Goal: Task Accomplishment & Management: Complete application form

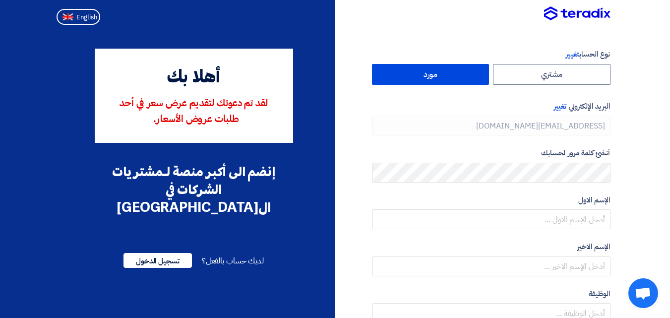
type input "[PHONE_NUMBER]"
click at [442, 79] on label "مورد" at bounding box center [431, 74] width 118 height 21
click at [442, 79] on input "مورد" at bounding box center [431, 74] width 117 height 20
click at [469, 79] on label "مورد" at bounding box center [431, 74] width 118 height 21
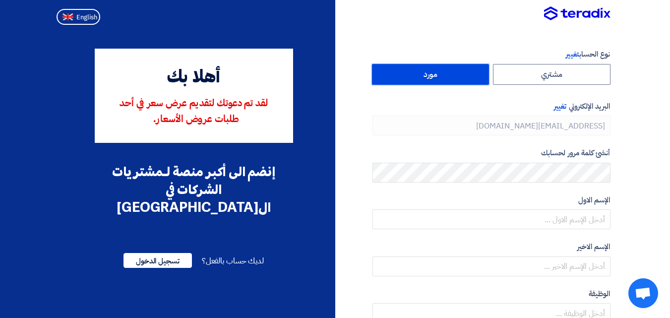
click at [469, 79] on input "مورد" at bounding box center [431, 74] width 117 height 20
click at [469, 79] on label "مورد" at bounding box center [431, 74] width 118 height 21
click at [469, 79] on input "مورد" at bounding box center [431, 74] width 117 height 20
click at [454, 84] on form "نوع الحساب تغيير مشتري مورد البريد الإلكتروني تغيير [EMAIL_ADDRESS][DOMAIN_NAME…" at bounding box center [492, 209] width 238 height 321
click at [453, 75] on label "مورد" at bounding box center [431, 74] width 118 height 21
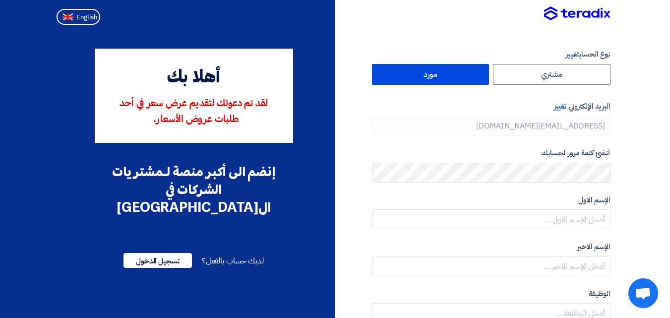
click at [453, 75] on input "مورد" at bounding box center [431, 74] width 117 height 20
click at [557, 185] on form "نوع الحساب تغيير مشتري مورد البريد الإلكتروني تغيير [EMAIL_ADDRESS][DOMAIN_NAME…" at bounding box center [492, 209] width 238 height 321
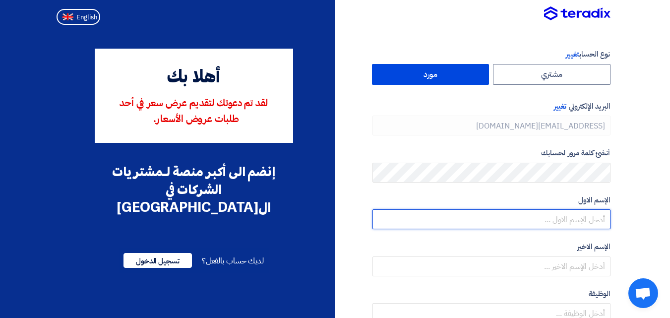
click at [560, 221] on input "text" at bounding box center [492, 219] width 238 height 20
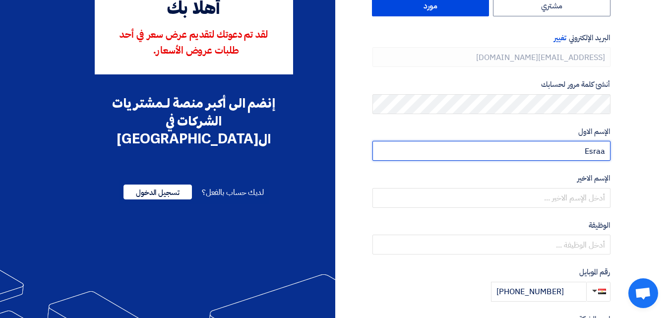
scroll to position [71, 0]
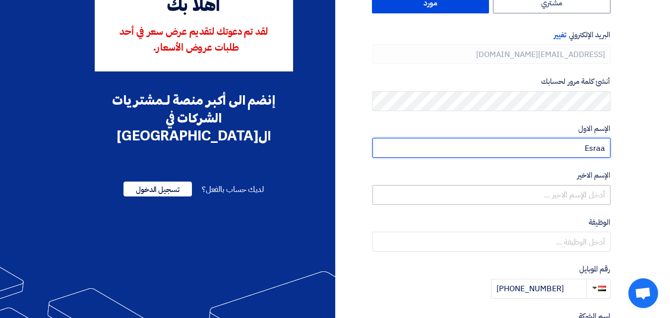
type input "Esraa"
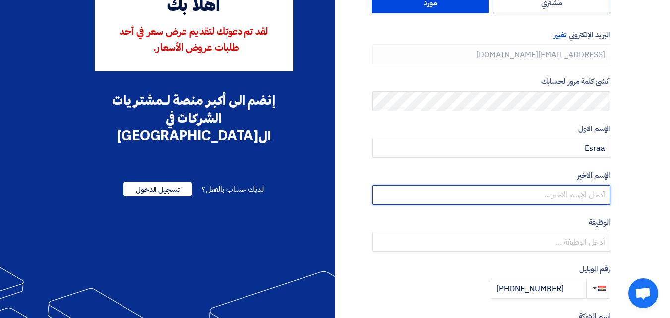
click at [572, 196] on input "text" at bounding box center [492, 195] width 238 height 20
type input "Elshazly"
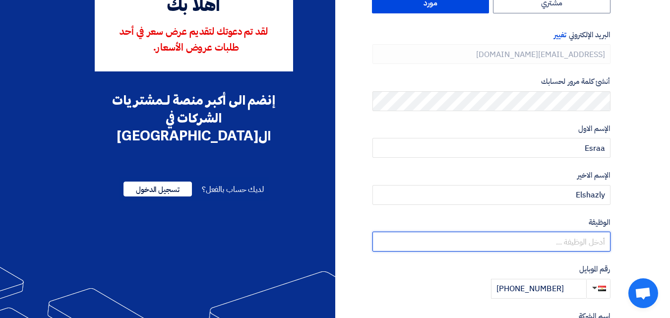
click at [585, 243] on input "text" at bounding box center [492, 242] width 238 height 20
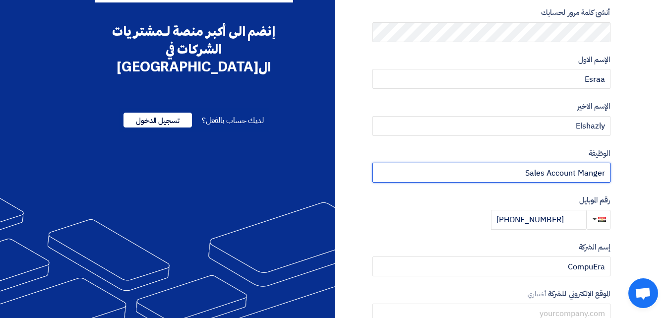
scroll to position [141, 0]
type input "Sales Account Manger"
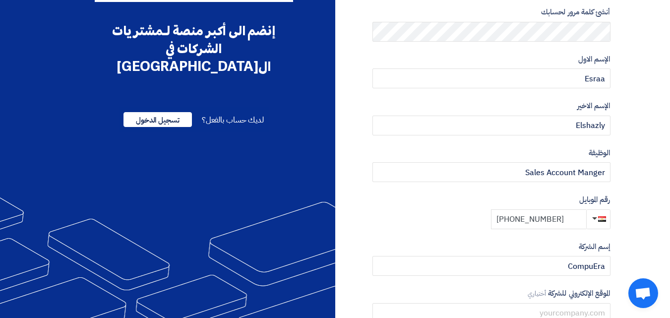
click at [563, 217] on input "[PHONE_NUMBER]" at bounding box center [538, 219] width 95 height 20
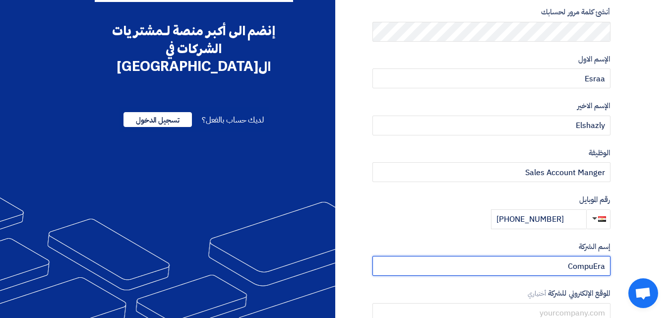
click at [550, 270] on input "CompuEra" at bounding box center [492, 266] width 238 height 20
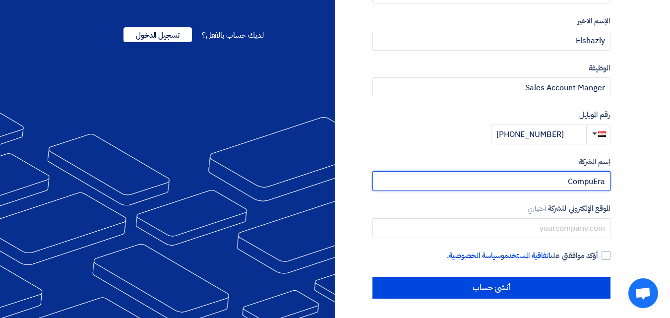
scroll to position [226, 0]
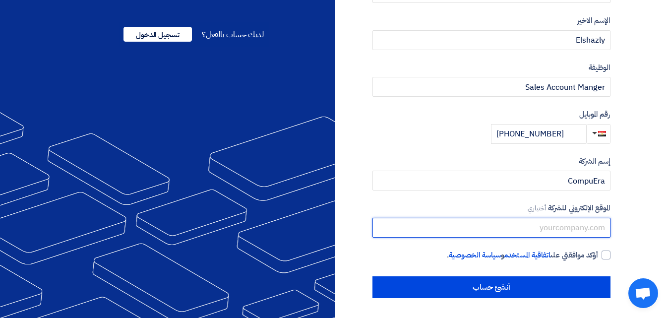
click at [553, 228] on input "text" at bounding box center [492, 228] width 238 height 20
click at [527, 226] on input "text" at bounding box center [492, 228] width 238 height 20
paste input "[URL][DOMAIN_NAME]"
type input "[URL][DOMAIN_NAME]"
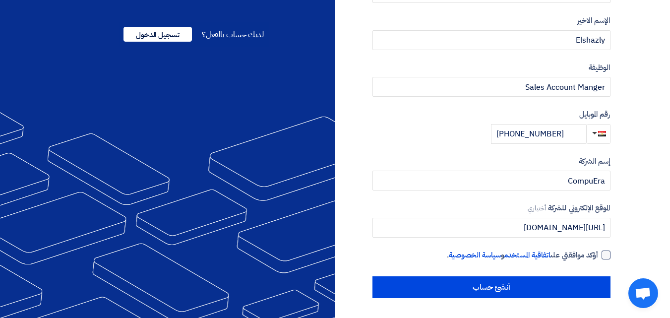
click at [605, 256] on div at bounding box center [606, 254] width 9 height 9
click at [599, 256] on input "أؤكد موافقتي على اتفاقية المستخدم و سياسة الخصوصية ." at bounding box center [480, 260] width 238 height 20
checkbox input "true"
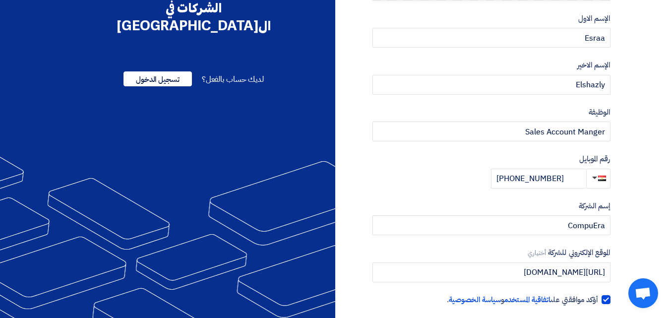
scroll to position [181, 0]
drag, startPoint x: 630, startPoint y: 171, endPoint x: 651, endPoint y: 112, distance: 62.3
click at [651, 112] on section "نوع الحساب تغيير مشتري مورد البريد الإلكتروني تغيير [EMAIL_ADDRESS][DOMAIN_NAME…" at bounding box center [335, 105] width 670 height 515
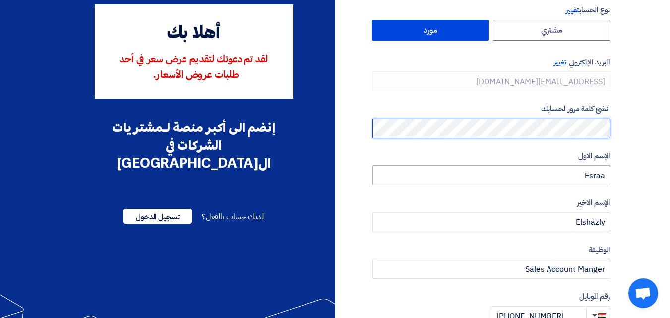
scroll to position [226, 0]
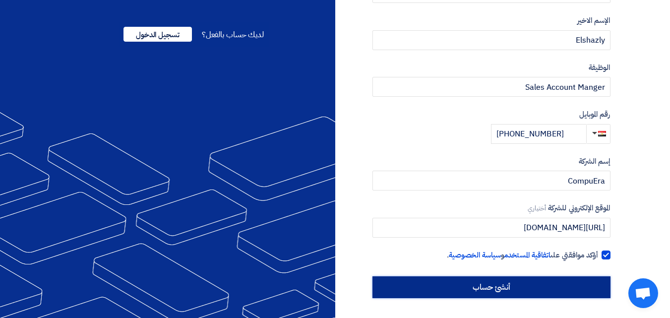
click at [532, 290] on input "أنشئ حساب" at bounding box center [492, 287] width 238 height 22
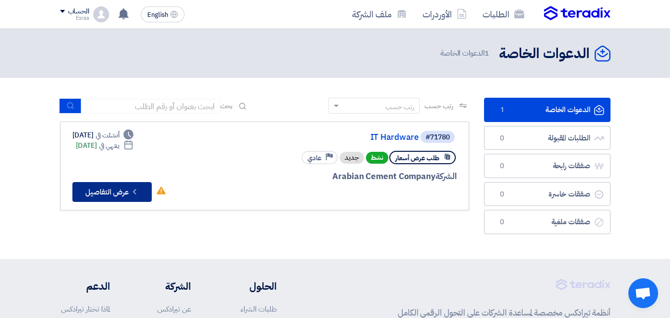
click at [115, 194] on button "Check details عرض التفاصيل" at bounding box center [111, 192] width 79 height 20
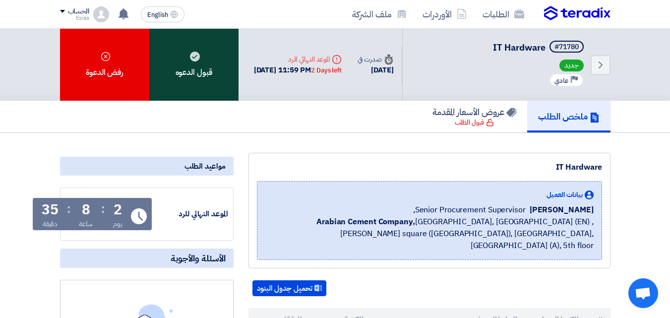
click at [222, 72] on div "قبول الدعوه" at bounding box center [193, 65] width 89 height 72
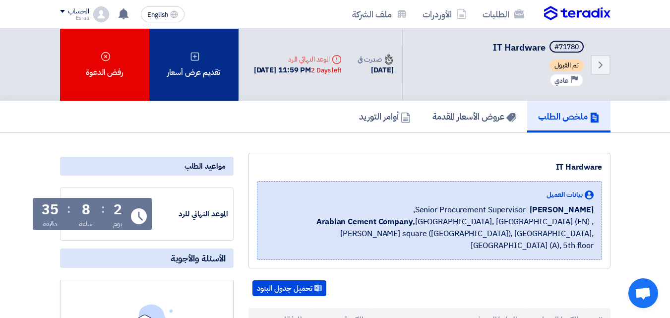
click at [200, 64] on div "تقديم عرض أسعار" at bounding box center [193, 65] width 89 height 72
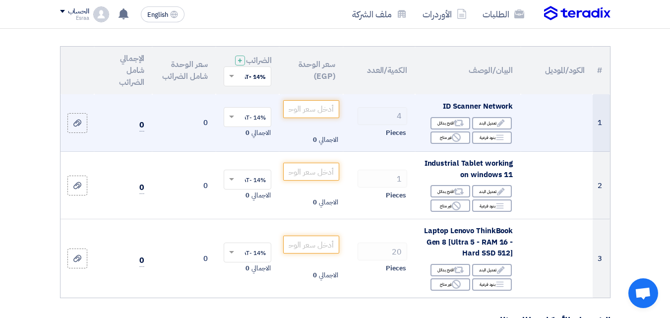
scroll to position [97, 0]
click at [262, 126] on input "text" at bounding box center [253, 118] width 28 height 16
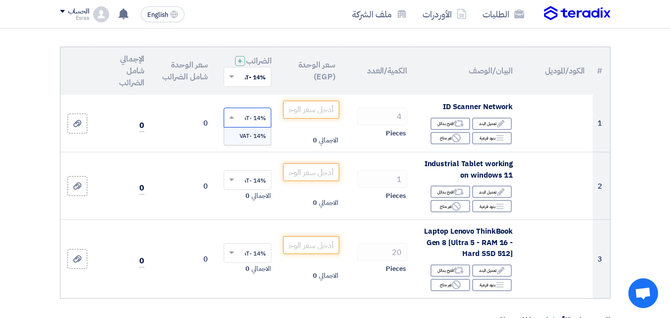
click at [330, 30] on h3 "تفاصيل الطلب" at bounding box center [335, 22] width 551 height 15
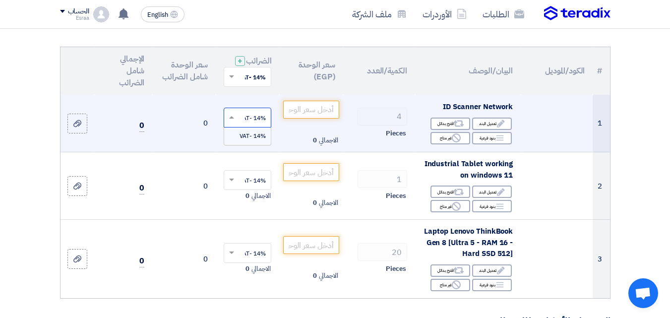
click at [235, 122] on span at bounding box center [230, 117] width 12 height 9
type input "0"
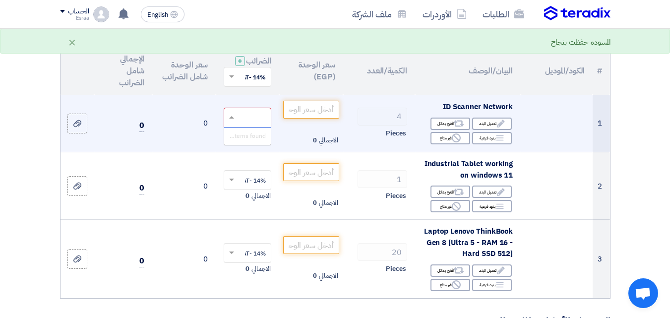
click at [286, 139] on td "الاجمالي 0" at bounding box center [310, 124] width 63 height 58
click at [254, 126] on input "text" at bounding box center [253, 118] width 28 height 16
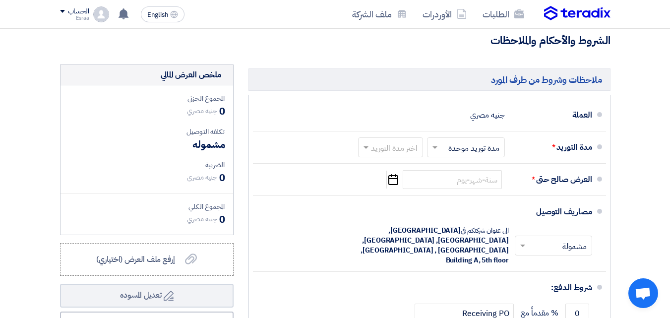
scroll to position [378, 0]
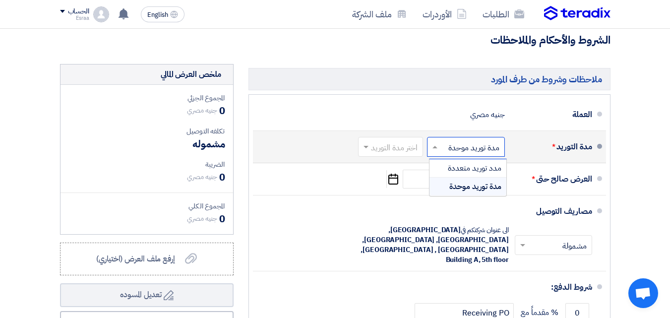
click at [438, 152] on span at bounding box center [434, 147] width 12 height 10
click at [451, 174] on span "مدد توريد متعددة" at bounding box center [475, 168] width 54 height 12
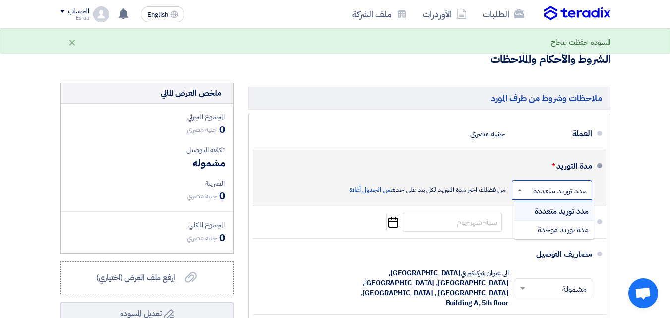
click at [518, 189] on span at bounding box center [519, 190] width 5 height 2
click at [550, 231] on span "مدة توريد موحدة" at bounding box center [563, 230] width 51 height 12
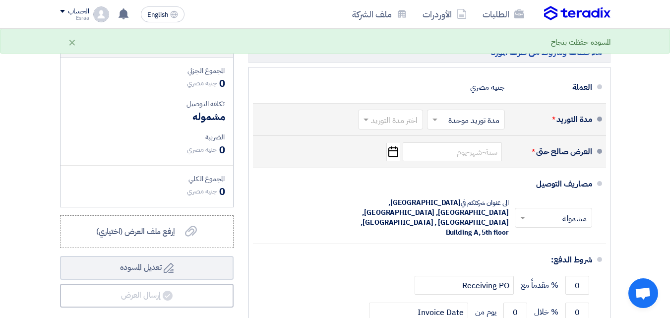
scroll to position [406, 0]
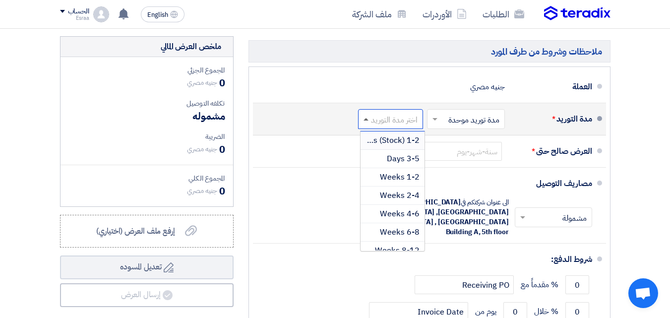
click at [367, 121] on span at bounding box center [366, 119] width 5 height 2
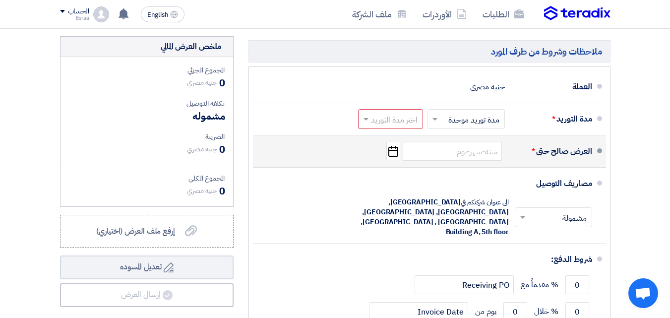
click at [316, 146] on li "العرض صالح حتى * Pick a date" at bounding box center [429, 151] width 353 height 32
click at [434, 159] on input at bounding box center [452, 151] width 99 height 19
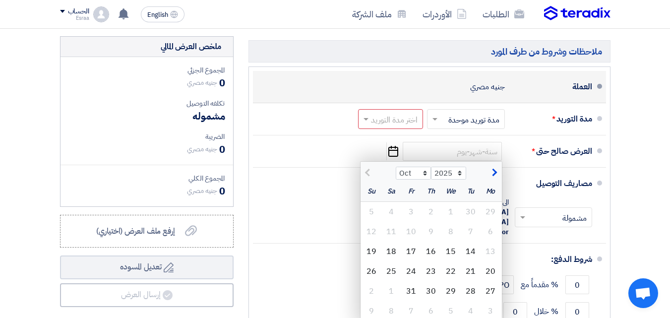
click at [342, 99] on div "العملة جنيه مصري" at bounding box center [426, 87] width 331 height 24
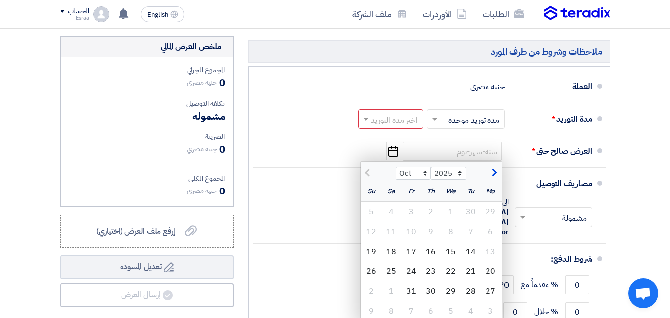
click at [665, 131] on section "تفاصيل الطلب # الكود/الموديل البيان/الوصف الكمية/العدد سعر الوحدة (EGP) الضرائب…" at bounding box center [335, 60] width 670 height 749
click at [650, 125] on section "تفاصيل الطلب # الكود/الموديل البيان/الوصف الكمية/العدد سعر الوحدة (EGP) الضرائب…" at bounding box center [335, 60] width 670 height 749
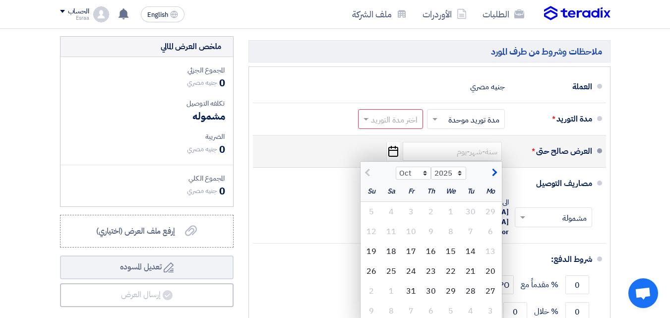
click at [494, 178] on span "button" at bounding box center [493, 172] width 5 height 11
select select "11"
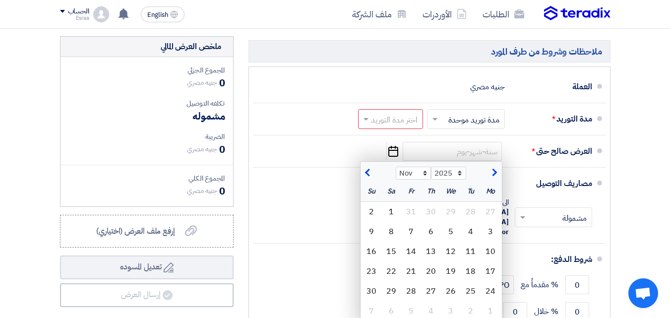
click at [612, 183] on div "ملاحظات وشروط من طرف المورد العملة جنيه مصري مدة التوريد * اختر مدة التوريد × ×" at bounding box center [429, 219] width 377 height 367
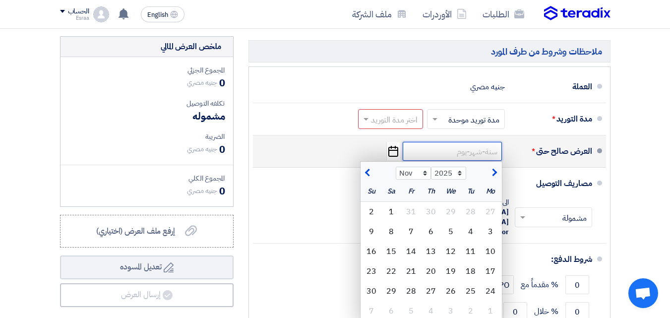
click at [448, 155] on input at bounding box center [452, 151] width 99 height 19
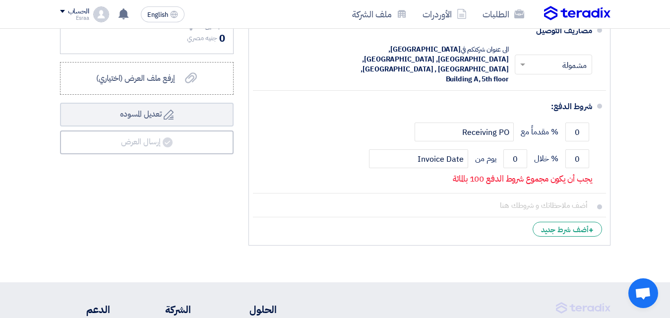
scroll to position [557, 0]
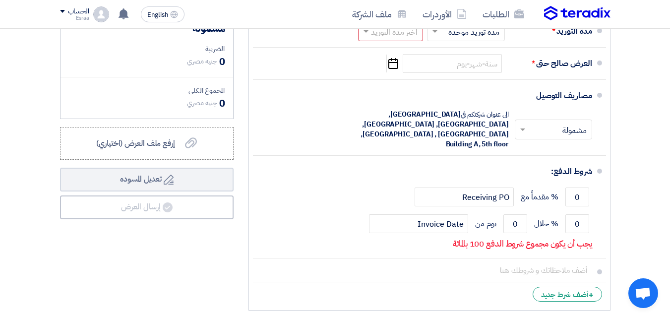
scroll to position [495, 0]
click at [201, 254] on div "ملخص العرض المالي المجموع الجزئي جنيه مصري 0 تكلفه التوصيل" at bounding box center [147, 131] width 188 height 367
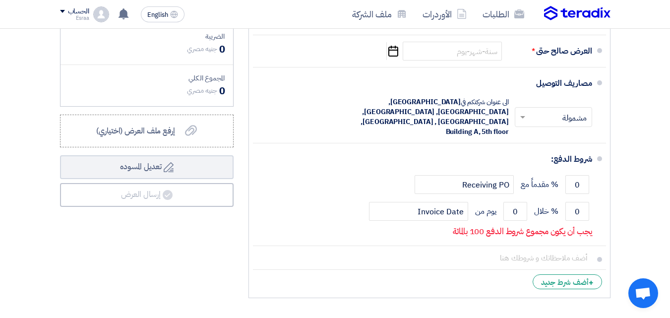
scroll to position [516, 0]
